Goal: Complete application form

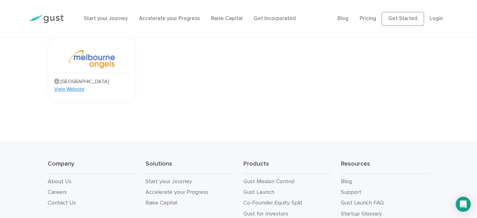
scroll to position [670, 0]
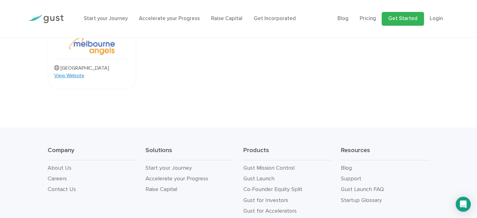
click at [402, 13] on link "Get Started" at bounding box center [402, 19] width 42 height 14
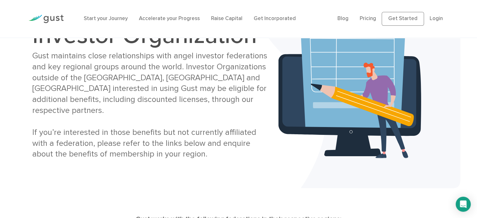
scroll to position [12, 0]
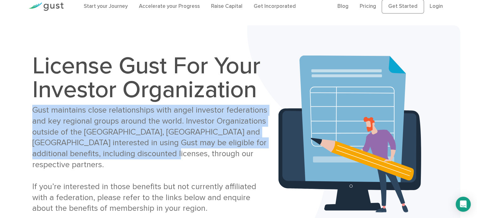
drag, startPoint x: 34, startPoint y: 116, endPoint x: 179, endPoint y: 155, distance: 149.9
click at [179, 155] on div "Gust maintains close relationships with angel investor federations and key regi…" at bounding box center [150, 159] width 237 height 109
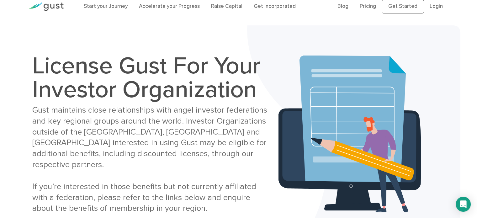
scroll to position [44, 0]
